Goal: Task Accomplishment & Management: Manage account settings

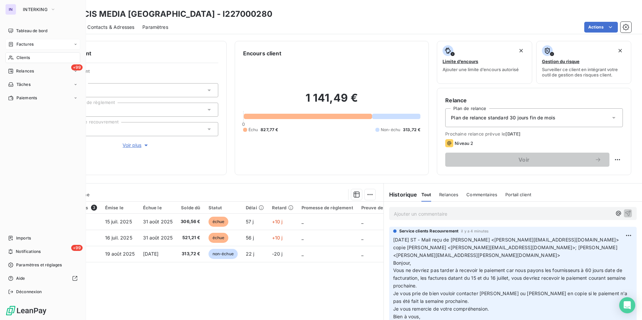
click at [30, 46] on span "Factures" at bounding box center [24, 44] width 17 height 6
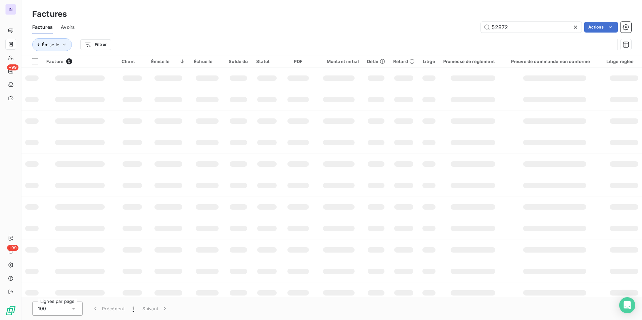
drag, startPoint x: 510, startPoint y: 27, endPoint x: 434, endPoint y: 22, distance: 75.7
click at [434, 22] on div "52872 Actions" at bounding box center [357, 27] width 549 height 11
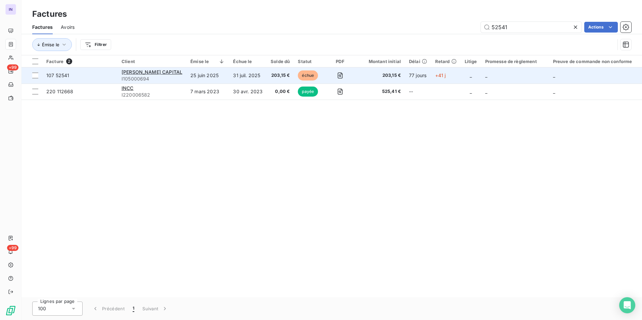
type input "52541"
click at [191, 74] on td "25 juin 2025" at bounding box center [207, 75] width 43 height 16
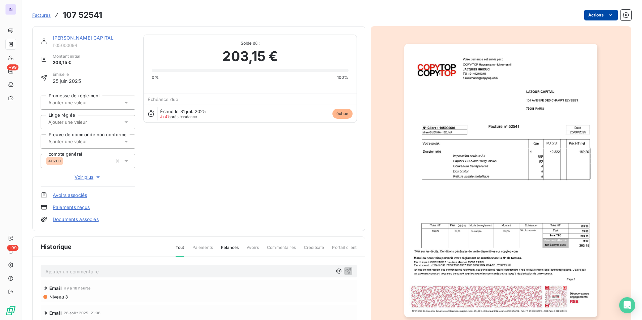
click at [589, 16] on html "IN +99 +99 Factures 107 52541 Actions [PERSON_NAME] CAPITAL I105000694 Montant …" at bounding box center [321, 160] width 642 height 320
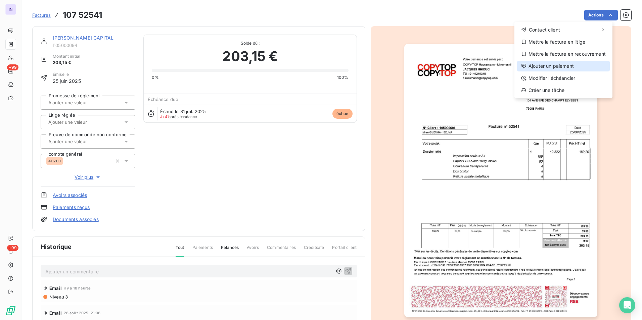
click at [553, 66] on div "Ajouter un paiement" at bounding box center [563, 66] width 93 height 11
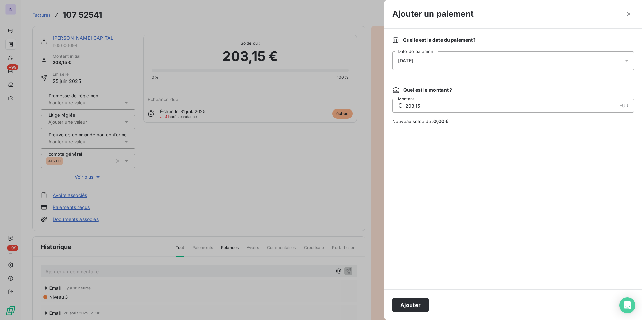
drag, startPoint x: 480, startPoint y: 56, endPoint x: 466, endPoint y: 68, distance: 18.3
click at [479, 57] on div "[DATE]" at bounding box center [513, 60] width 242 height 19
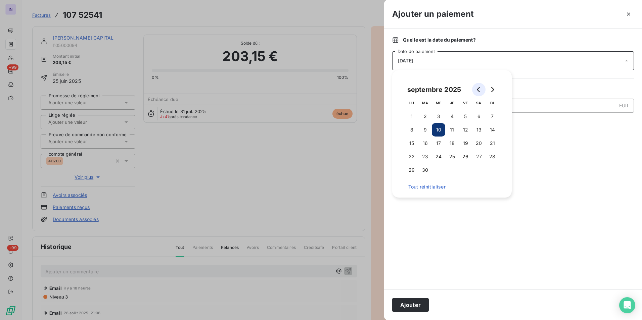
click at [479, 92] on icon "Go to previous month" at bounding box center [478, 89] width 3 height 5
click at [478, 91] on icon "Go to previous month" at bounding box center [478, 89] width 3 height 5
click at [452, 116] on button "3" at bounding box center [451, 116] width 13 height 13
click at [411, 304] on button "Ajouter" at bounding box center [410, 305] width 37 height 14
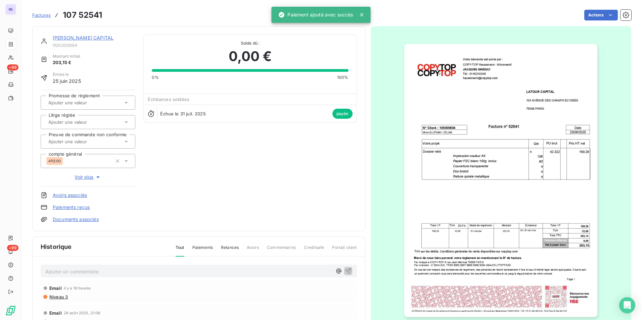
click at [77, 43] on span "I105000694" at bounding box center [94, 45] width 83 height 5
click at [80, 36] on link "[PERSON_NAME] CAPITAL" at bounding box center [83, 38] width 61 height 6
